Goal: Information Seeking & Learning: Learn about a topic

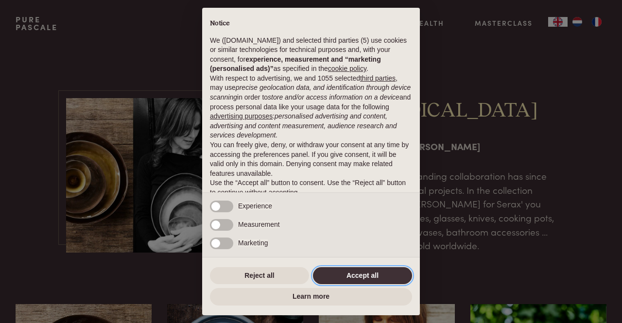
click at [375, 278] on button "Accept all" at bounding box center [362, 275] width 99 height 17
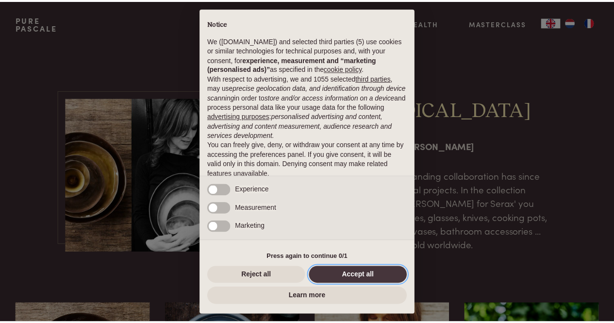
scroll to position [29, 0]
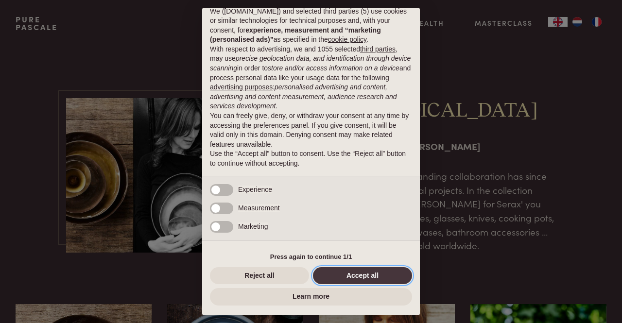
click at [361, 273] on button "Accept all" at bounding box center [362, 275] width 99 height 17
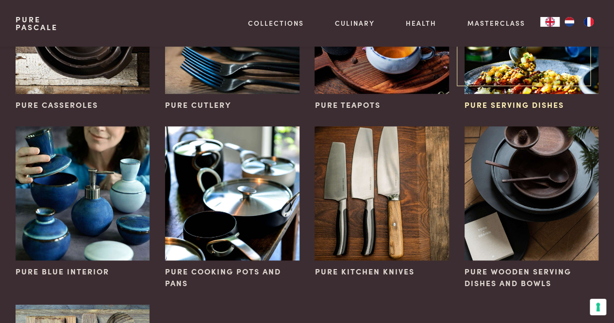
scroll to position [427, 0]
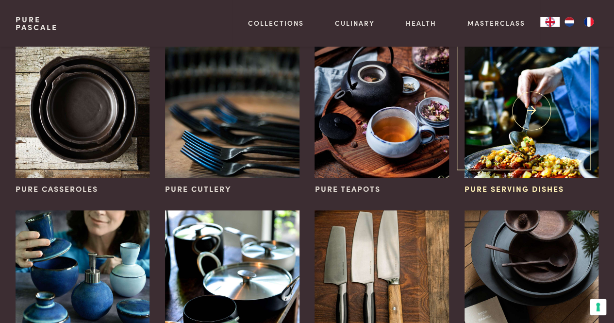
click at [506, 98] on img at bounding box center [532, 111] width 134 height 134
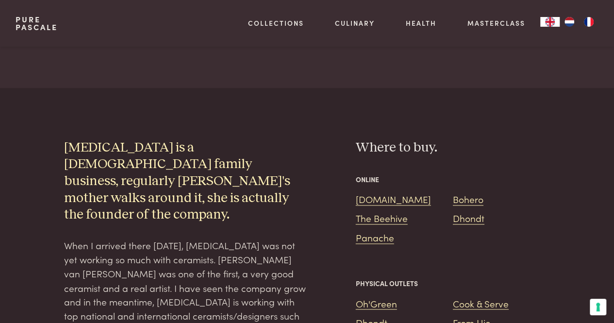
scroll to position [636, 0]
